Goal: Find specific page/section: Find specific page/section

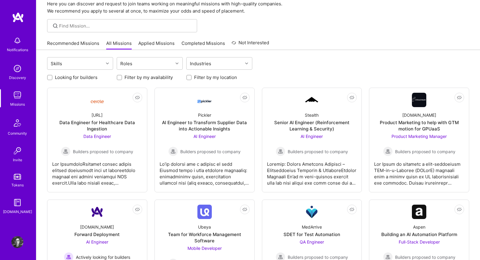
scroll to position [25, 0]
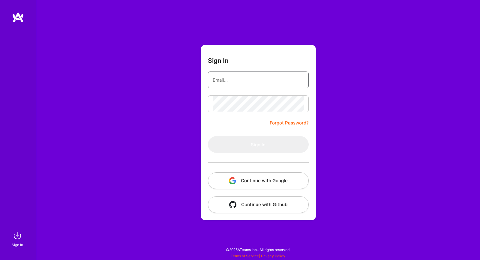
type input "[PERSON_NAME][EMAIL_ADDRESS][DOMAIN_NAME]"
click at [161, 141] on div "Sign In [PERSON_NAME][EMAIL_ADDRESS][DOMAIN_NAME] Forgot Password? Sign In Cont…" at bounding box center [258, 130] width 444 height 260
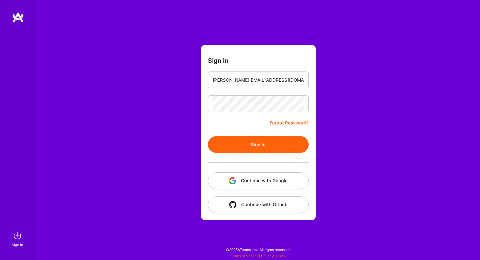
click at [243, 150] on button "Sign In" at bounding box center [258, 144] width 101 height 17
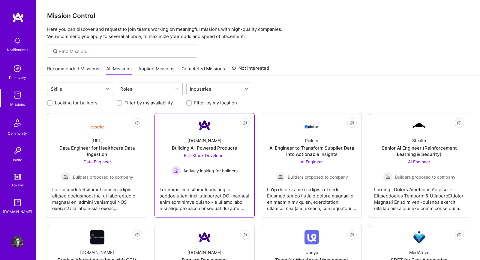
click at [173, 190] on div at bounding box center [204, 197] width 90 height 30
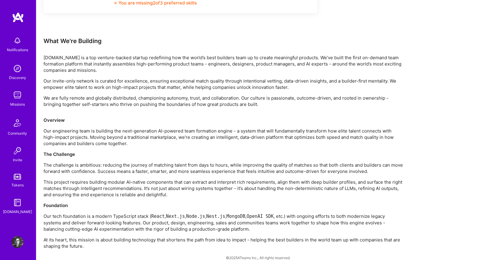
scroll to position [447, 0]
